Goal: Task Accomplishment & Management: Use online tool/utility

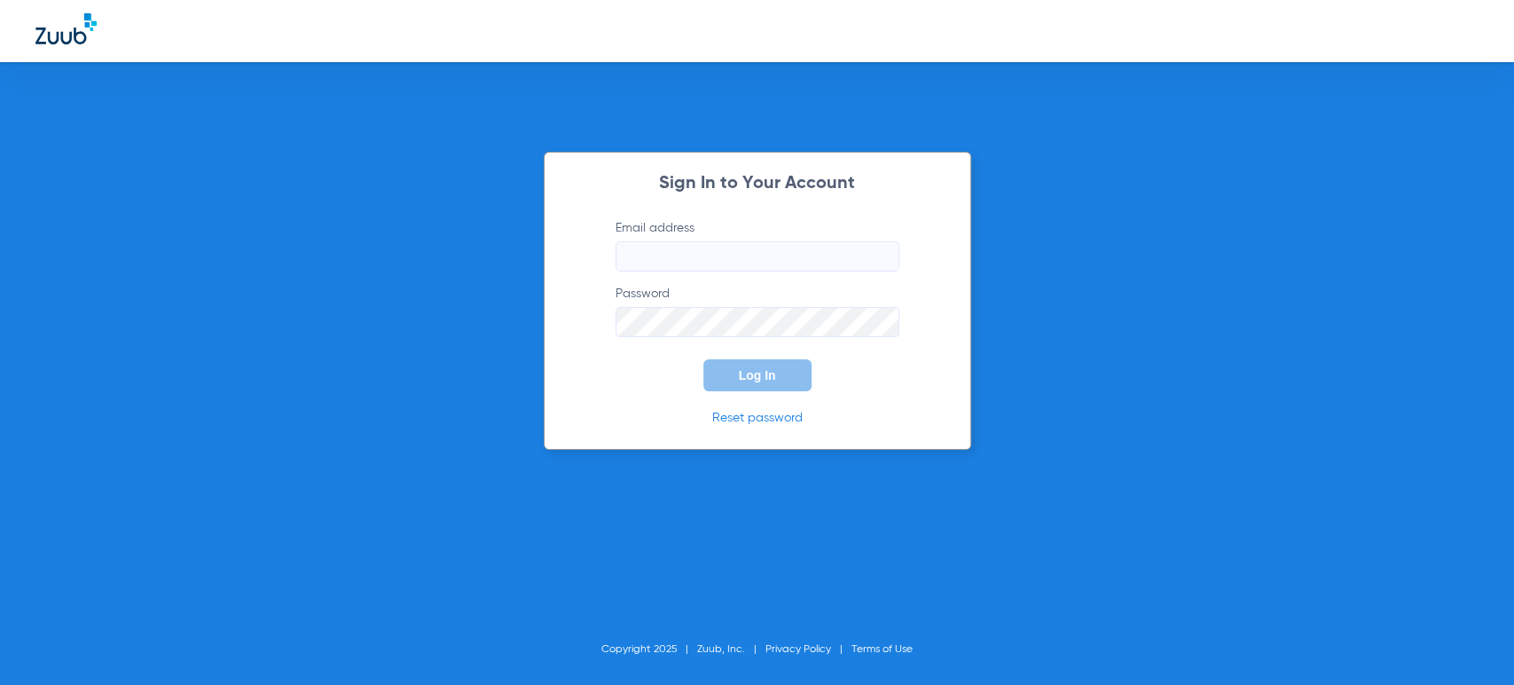
type input "[PERSON_NAME][EMAIL_ADDRESS][PERSON_NAME][DOMAIN_NAME]"
click at [773, 388] on button "Log In" at bounding box center [757, 375] width 108 height 32
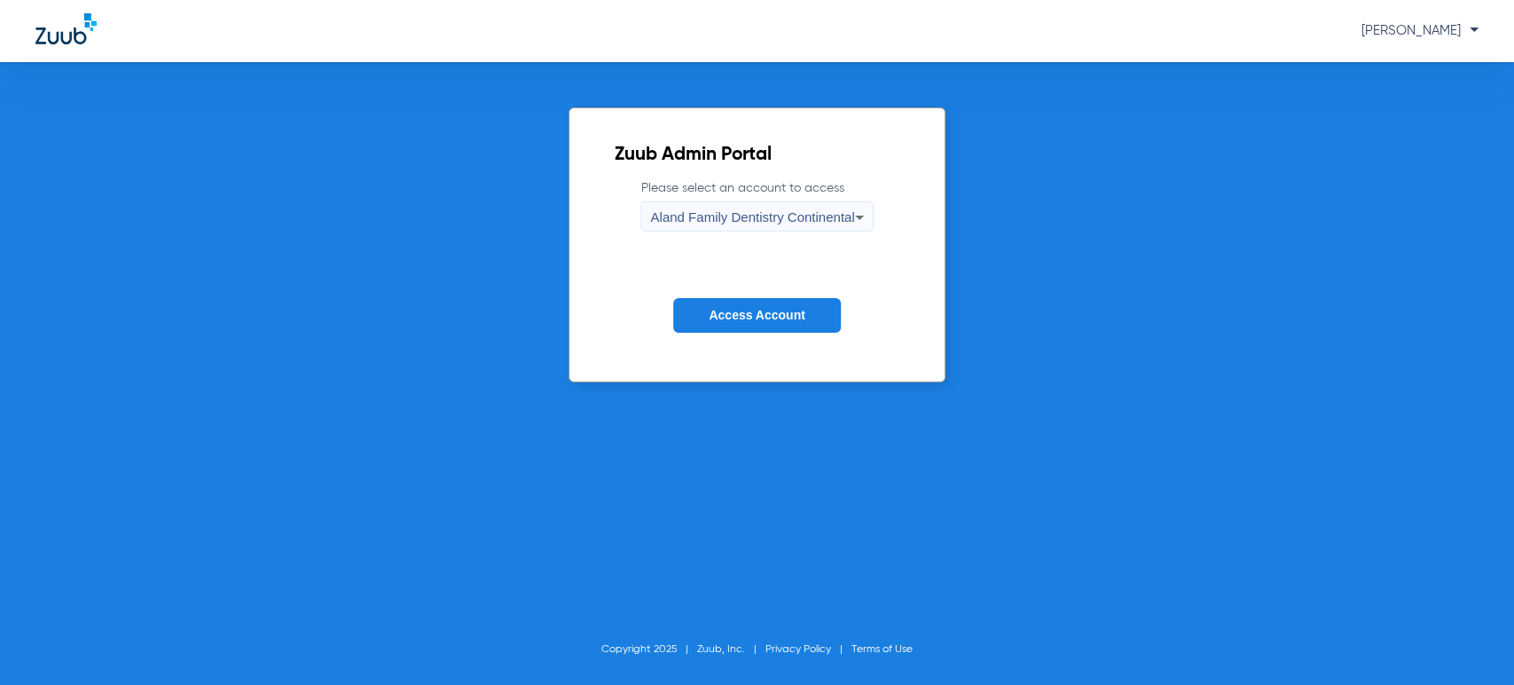
click at [767, 228] on div "Aland Family Dentistry Continental" at bounding box center [752, 217] width 204 height 30
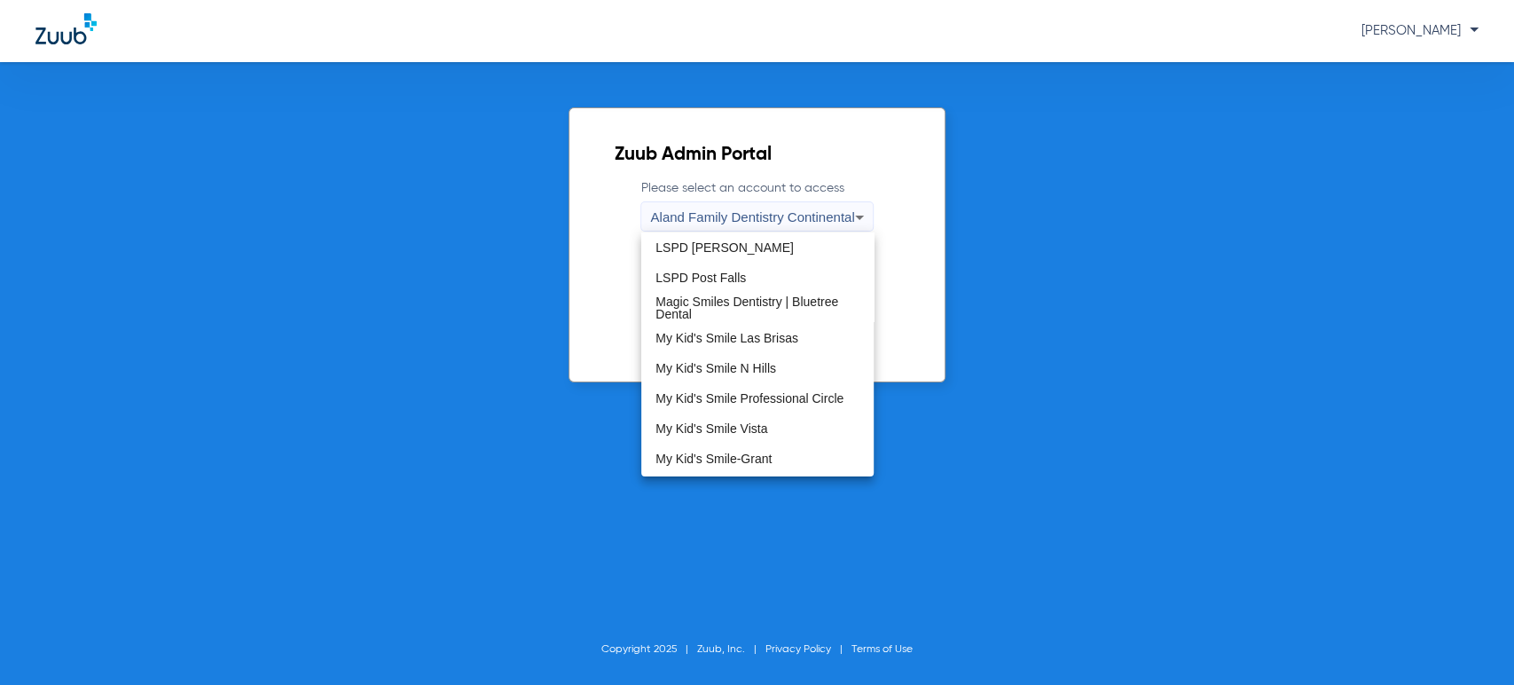
scroll to position [492, 0]
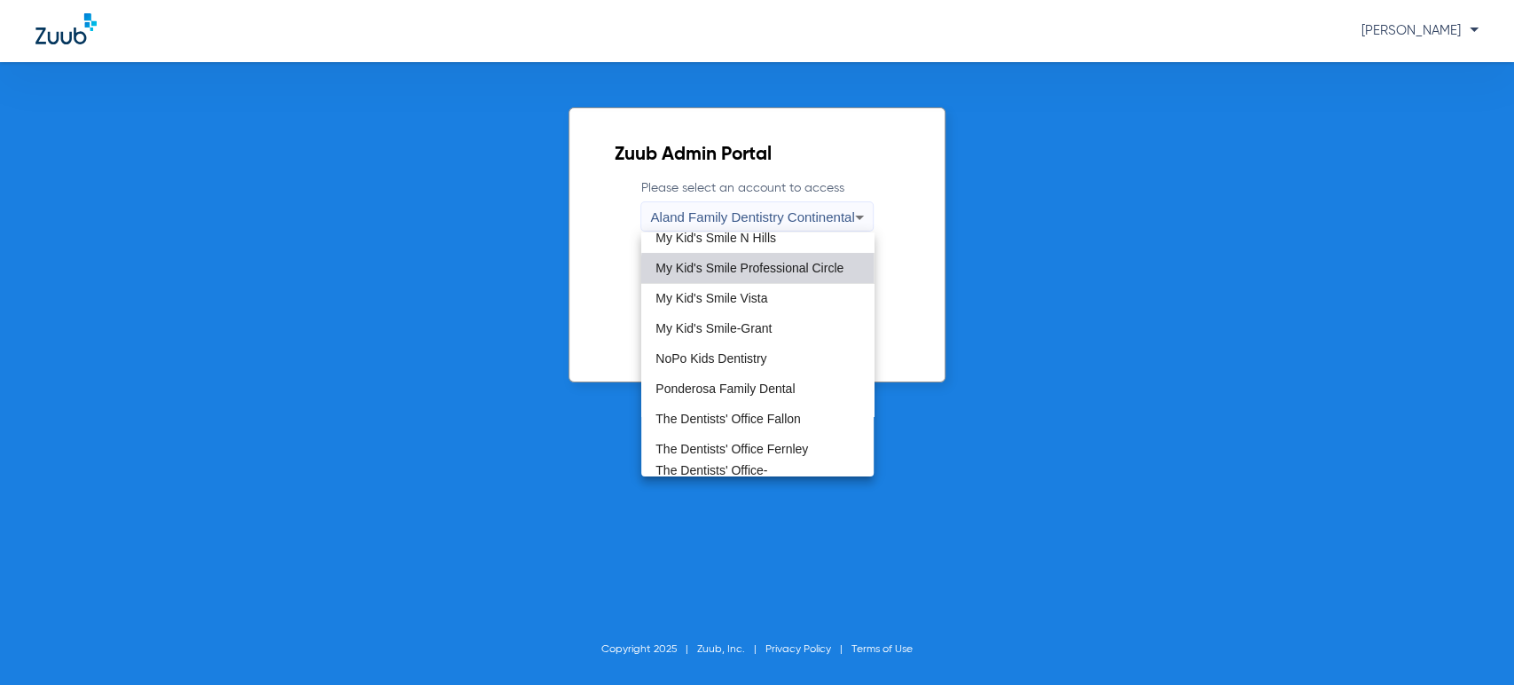
click at [809, 273] on span "My Kid's Smile Professional Circle" at bounding box center [749, 268] width 188 height 12
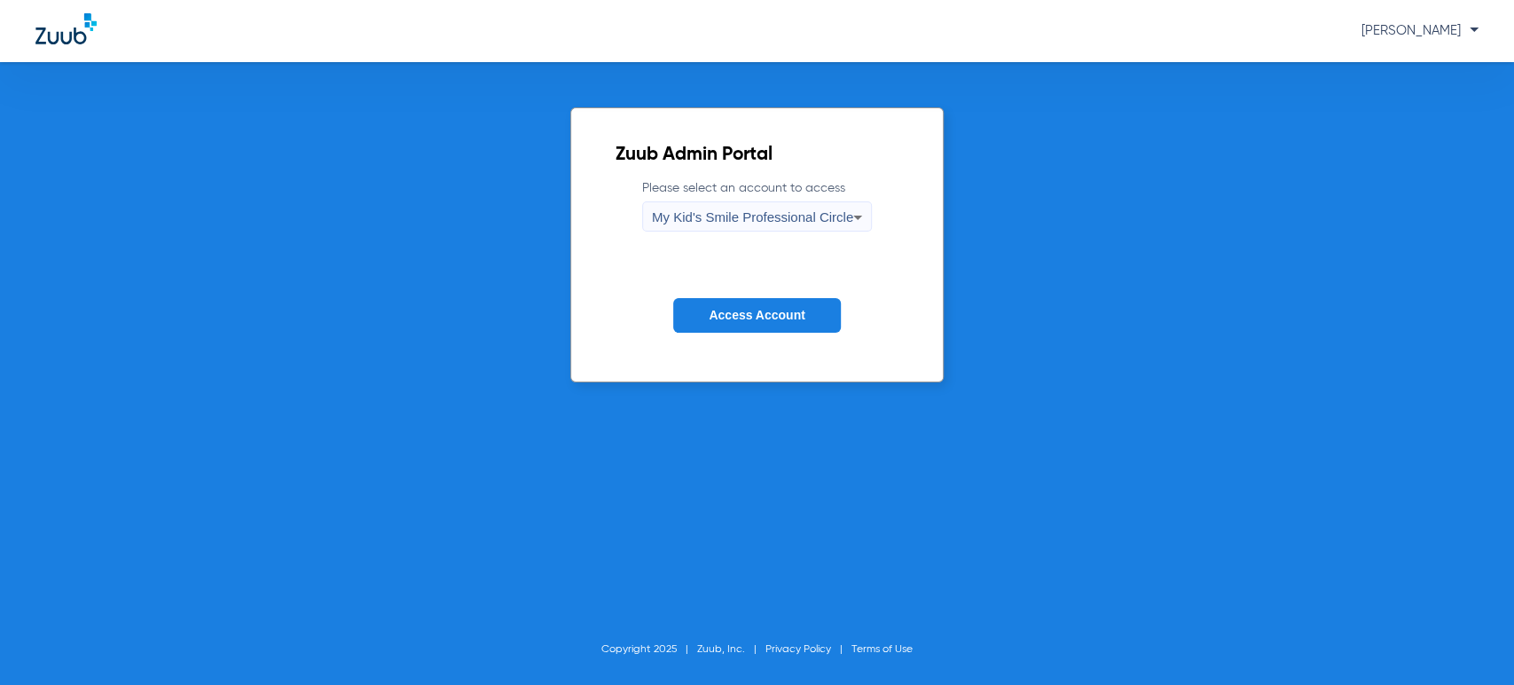
click at [787, 320] on span "Access Account" at bounding box center [757, 315] width 96 height 14
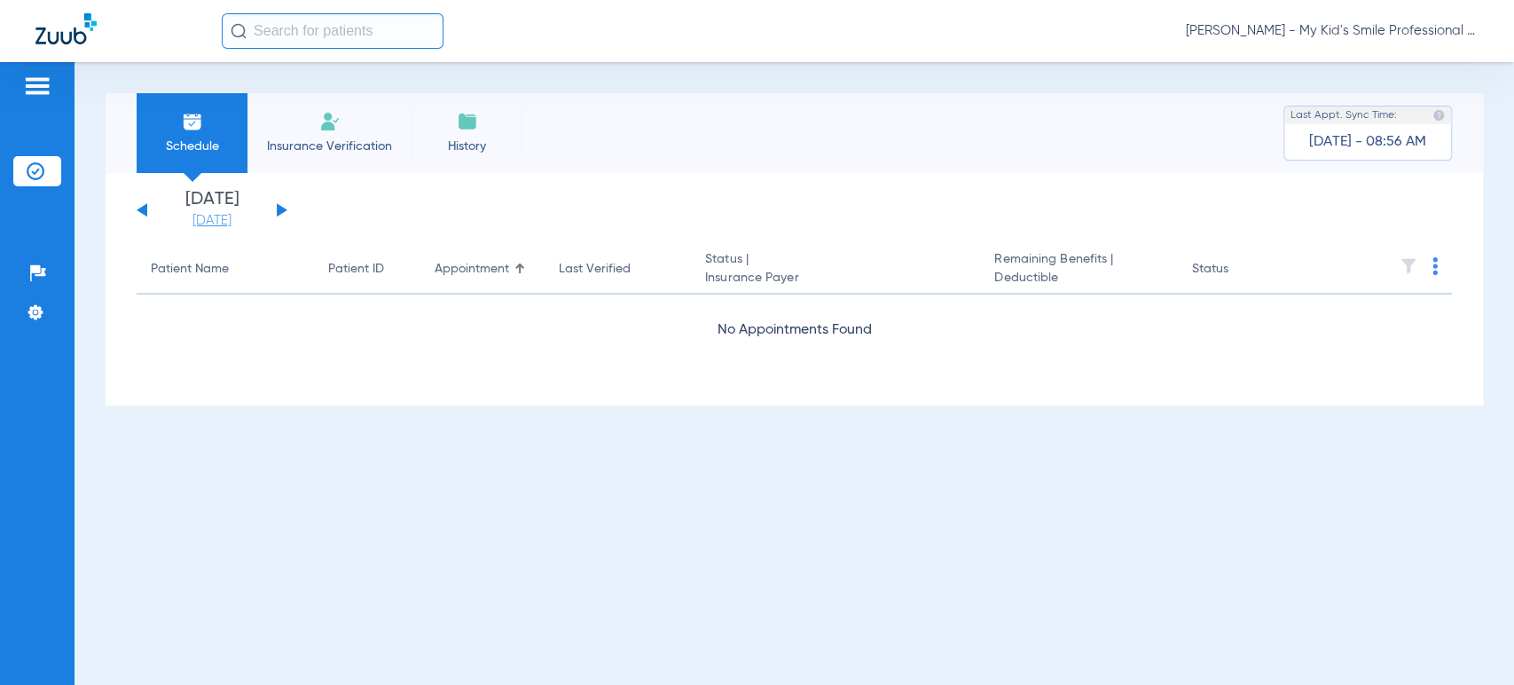
click at [227, 225] on link "[DATE]" at bounding box center [212, 221] width 106 height 18
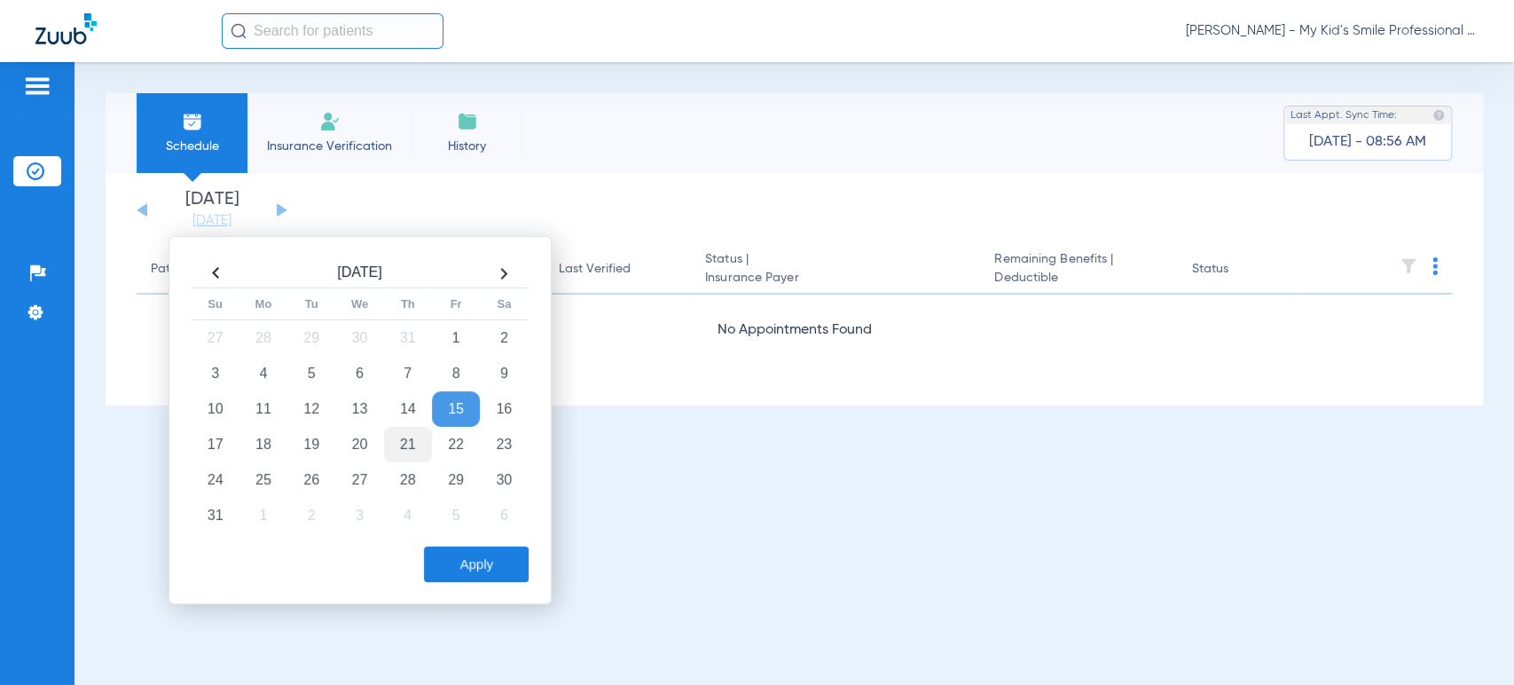
click at [410, 436] on td "21" at bounding box center [408, 444] width 48 height 35
click at [451, 563] on button "Apply" at bounding box center [476, 563] width 105 height 35
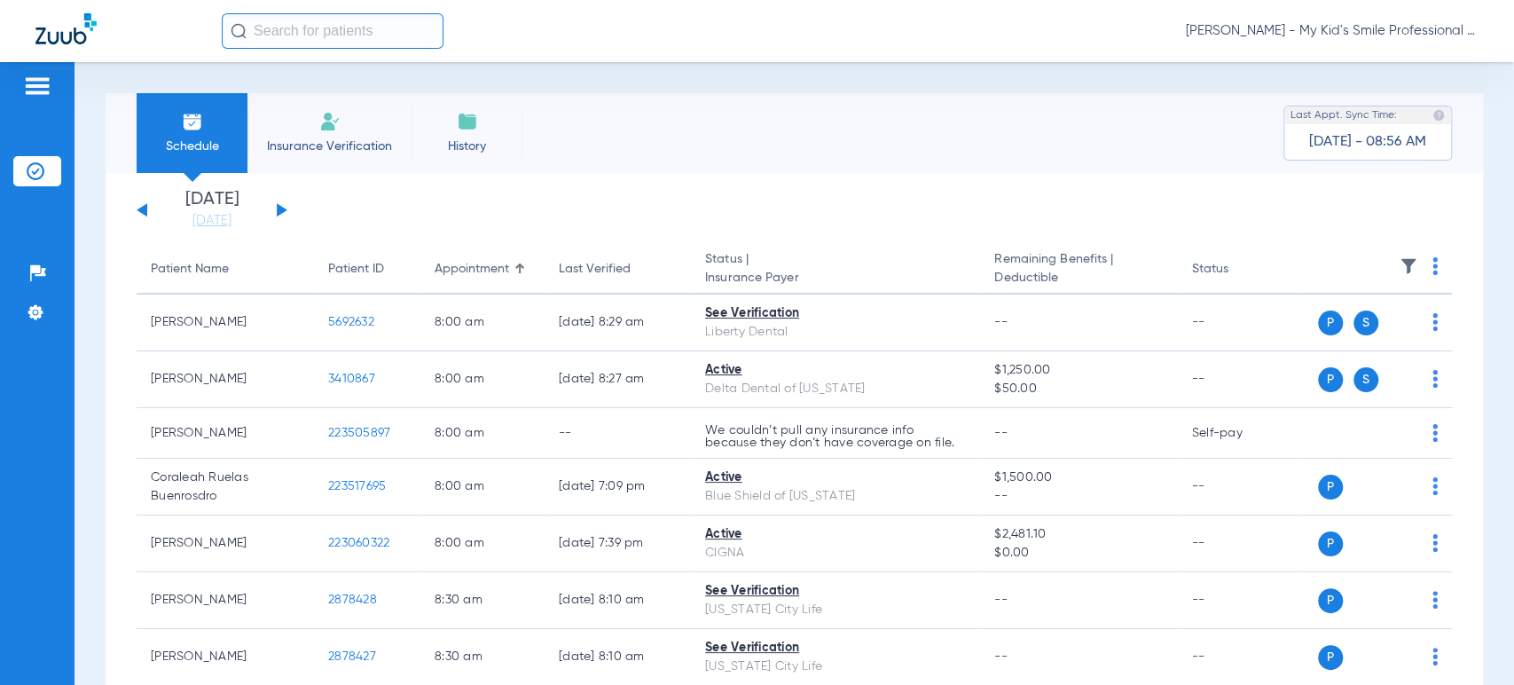
click at [122, 168] on div "Schedule Insurance Verification History Last Appt. Sync Time: [DATE] - 08:56 AM" at bounding box center [794, 133] width 1377 height 80
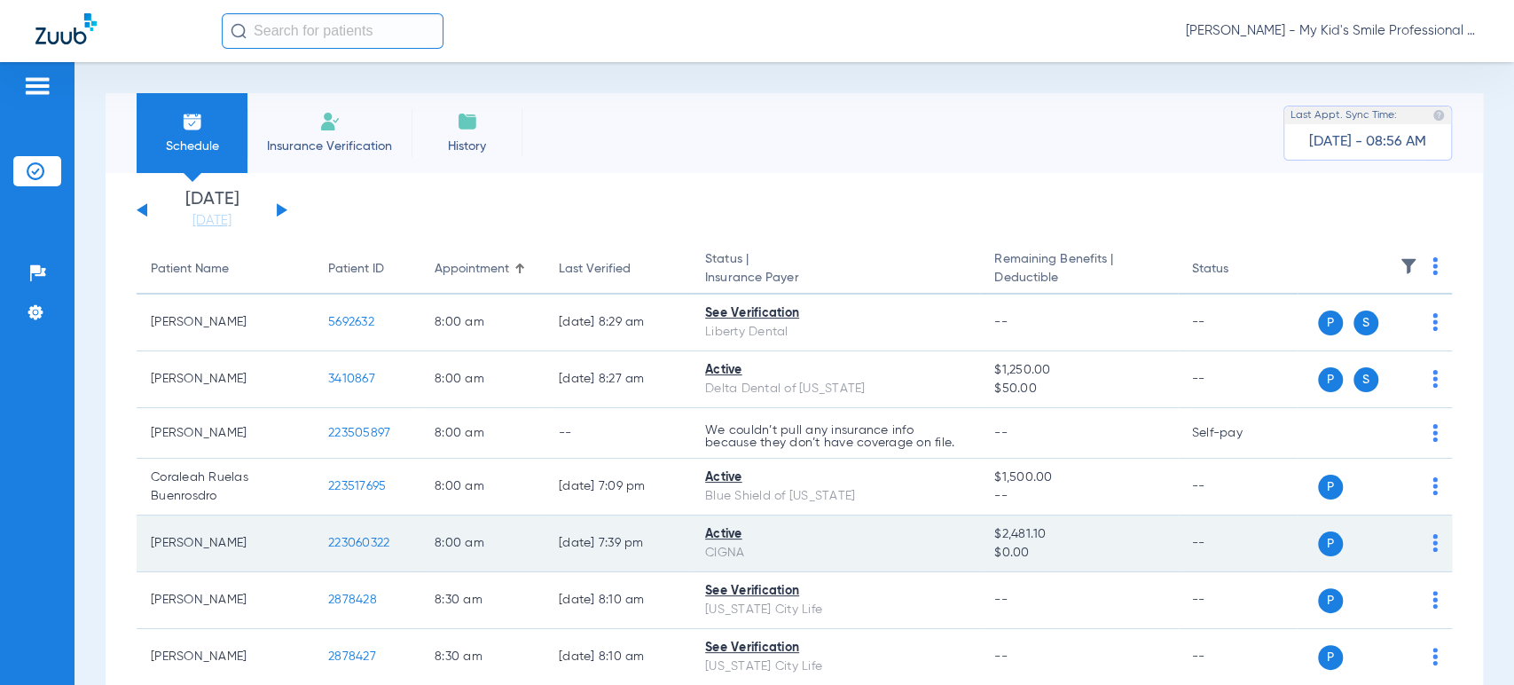
click at [1432, 544] on img at bounding box center [1434, 543] width 5 height 18
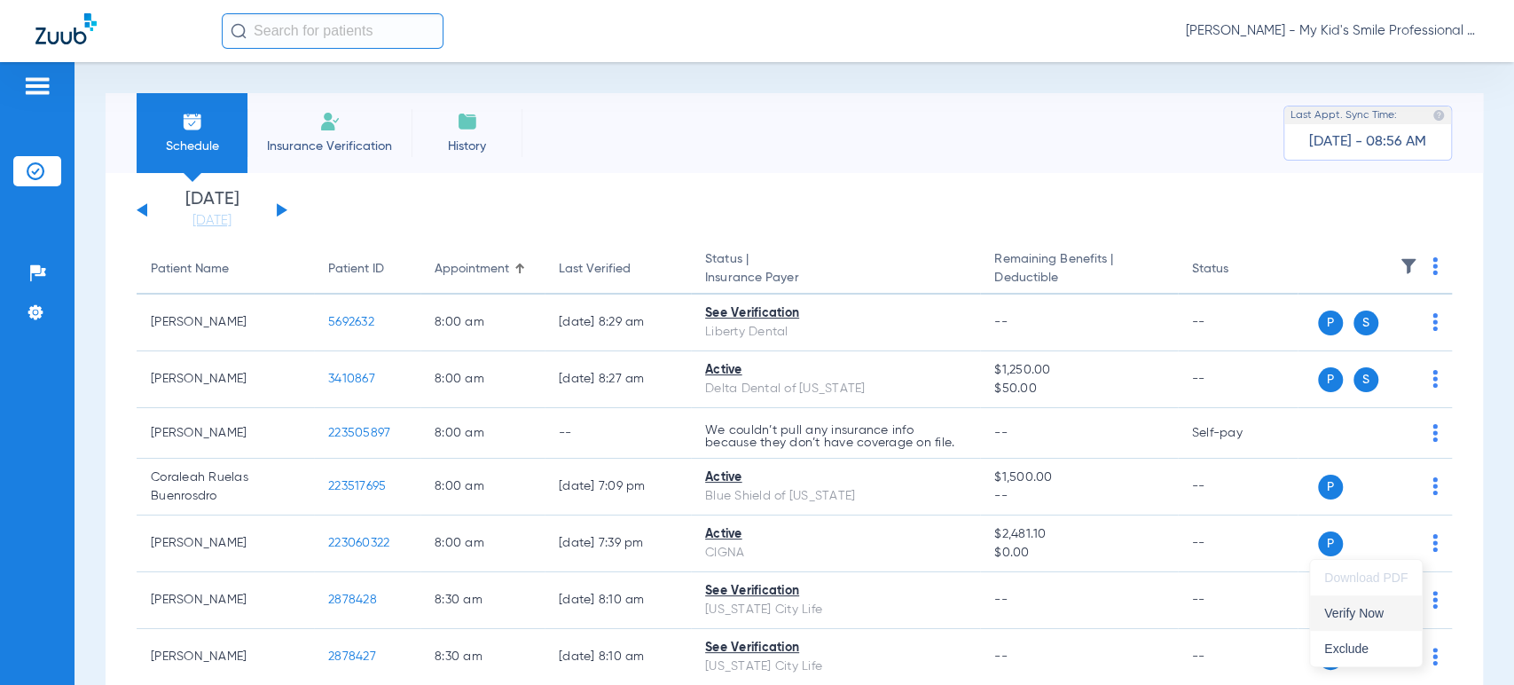
click at [1381, 602] on button "Verify Now" at bounding box center [1366, 612] width 112 height 35
